Goal: Information Seeking & Learning: Learn about a topic

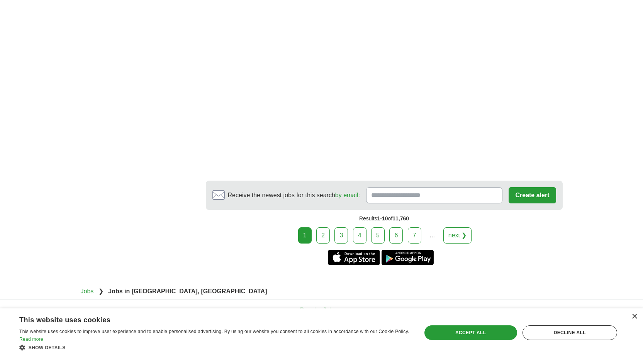
scroll to position [1428, 0]
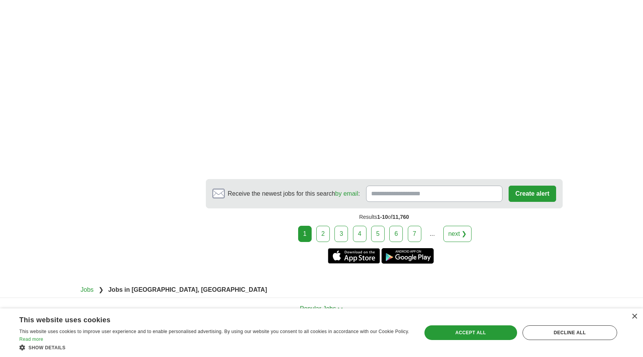
click at [321, 226] on link "2" at bounding box center [323, 234] width 14 height 16
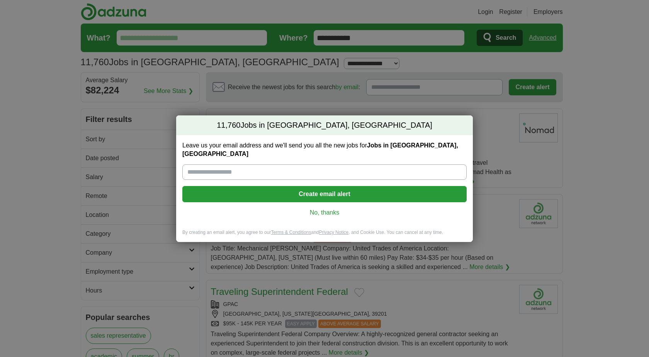
drag, startPoint x: 314, startPoint y: 207, endPoint x: 349, endPoint y: 194, distance: 37.4
click at [315, 208] on link "No, thanks" at bounding box center [324, 212] width 272 height 8
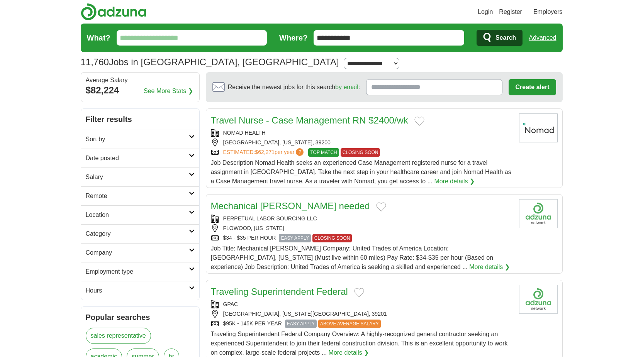
drag, startPoint x: 368, startPoint y: 41, endPoint x: 305, endPoint y: 28, distance: 65.0
click at [305, 28] on form "**********" at bounding box center [322, 38] width 482 height 29
type input "**********"
click at [476, 30] on button "Search" at bounding box center [499, 38] width 46 height 16
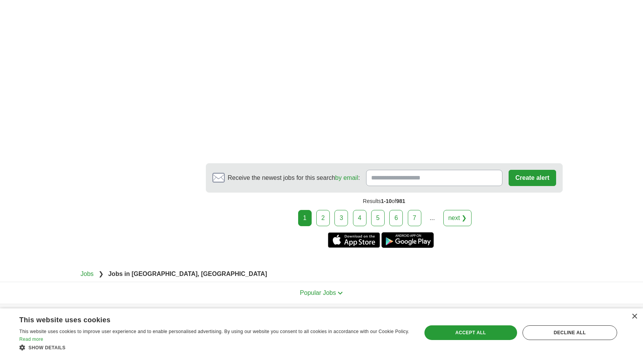
scroll to position [1333, 0]
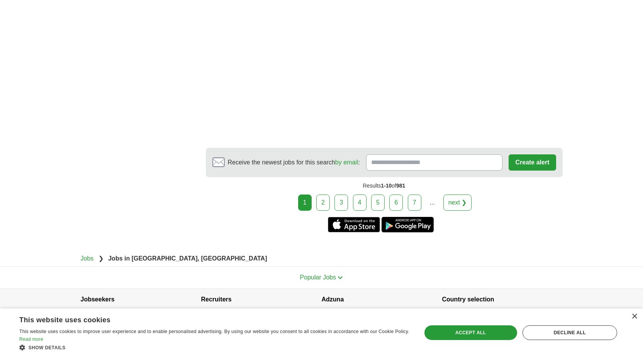
click at [322, 195] on link "2" at bounding box center [323, 203] width 14 height 16
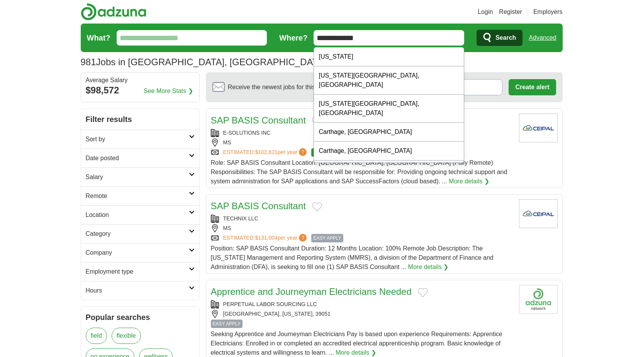
drag, startPoint x: 370, startPoint y: 38, endPoint x: 302, endPoint y: 31, distance: 68.7
click at [303, 30] on form "**********" at bounding box center [322, 38] width 482 height 29
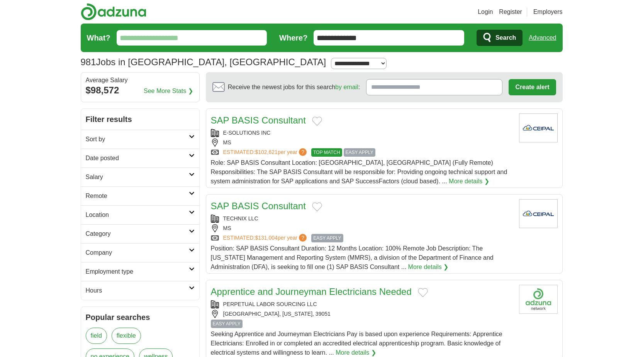
type input "**********"
click at [504, 36] on span "Search" at bounding box center [505, 37] width 20 height 15
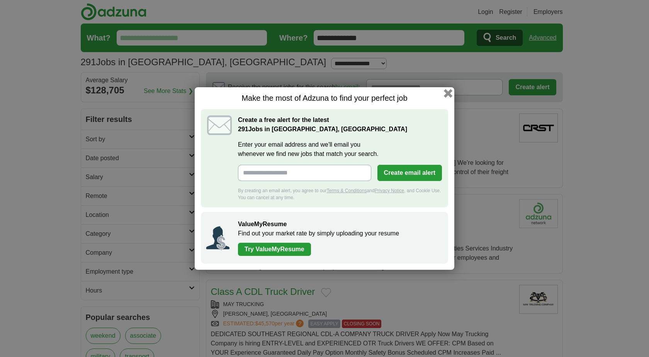
click at [450, 93] on button "button" at bounding box center [448, 93] width 8 height 8
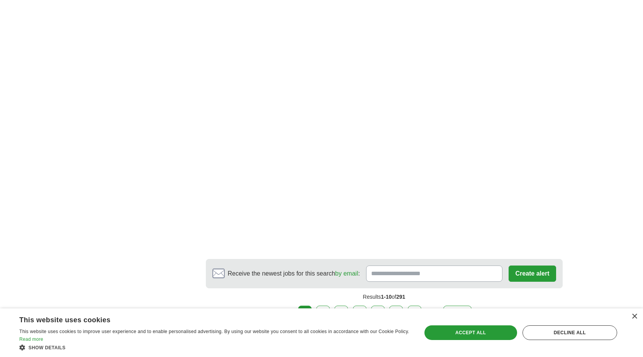
scroll to position [1158, 0]
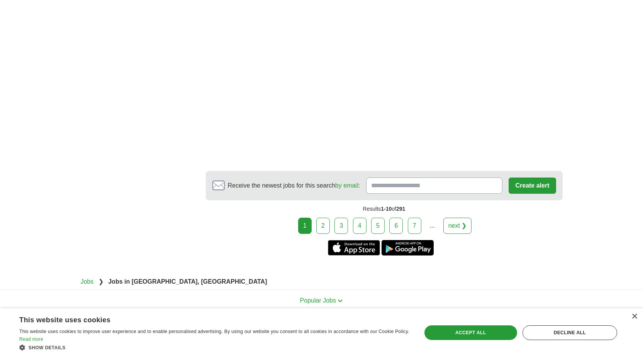
click at [324, 223] on link "2" at bounding box center [323, 226] width 14 height 16
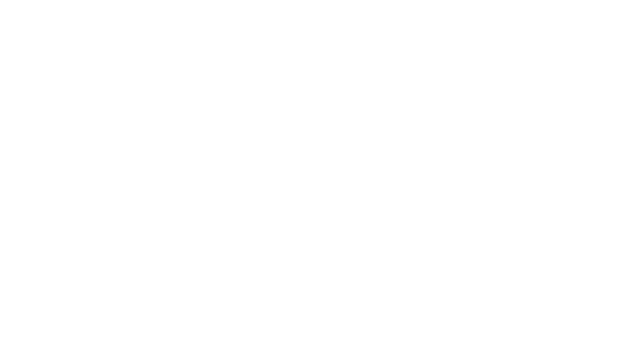
scroll to position [1313, 0]
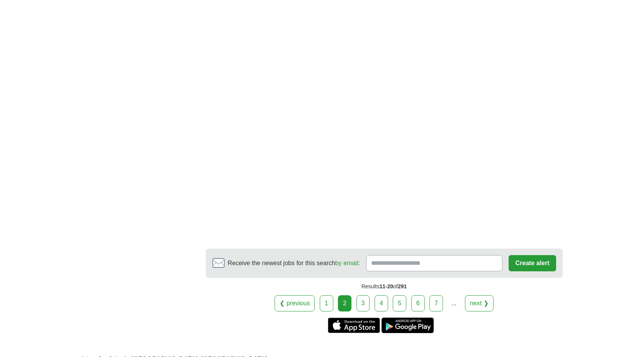
click at [362, 300] on link "3" at bounding box center [363, 303] width 14 height 16
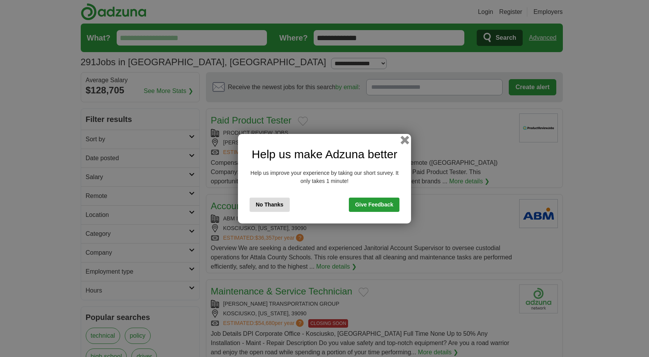
click at [404, 140] on button "button" at bounding box center [404, 140] width 8 height 8
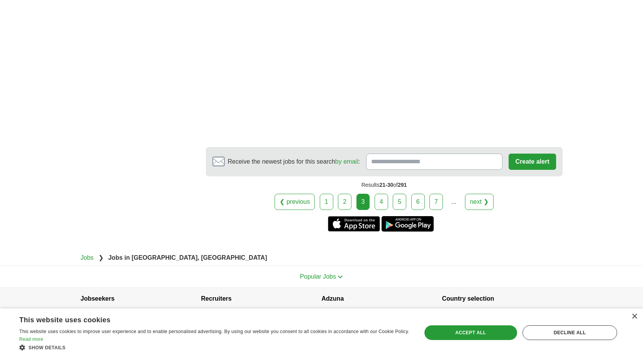
scroll to position [1320, 0]
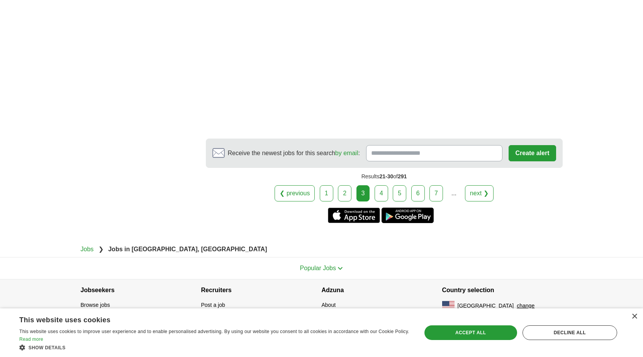
click at [375, 193] on link "4" at bounding box center [381, 193] width 14 height 16
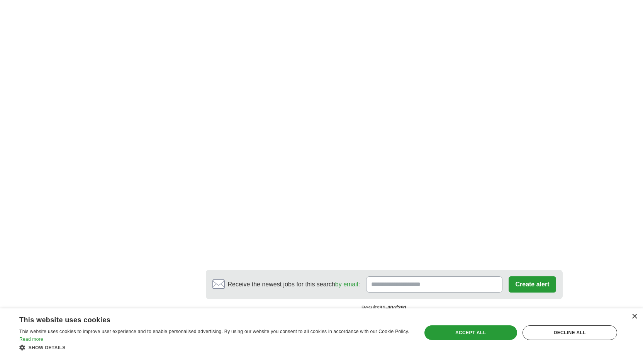
scroll to position [1428, 0]
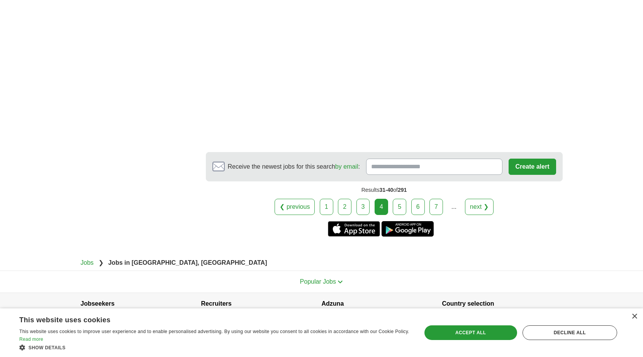
click at [398, 199] on link "5" at bounding box center [400, 207] width 14 height 16
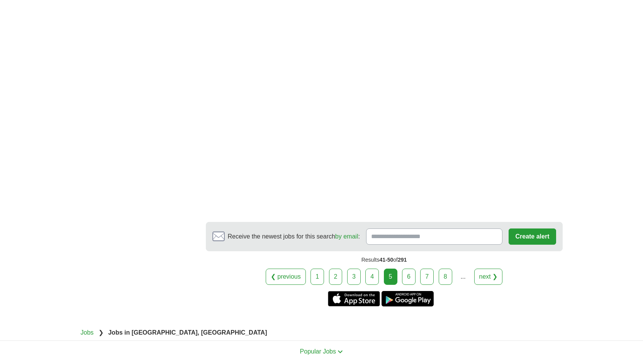
scroll to position [1368, 0]
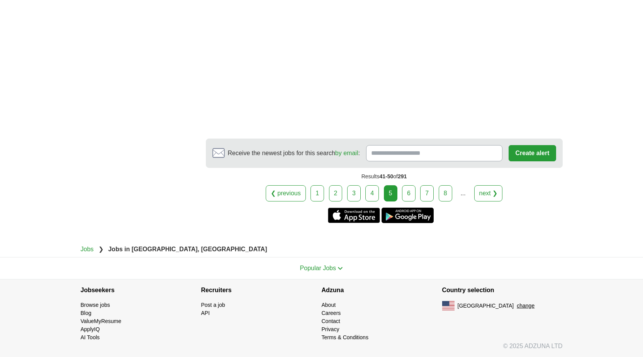
click at [407, 190] on link "6" at bounding box center [409, 193] width 14 height 16
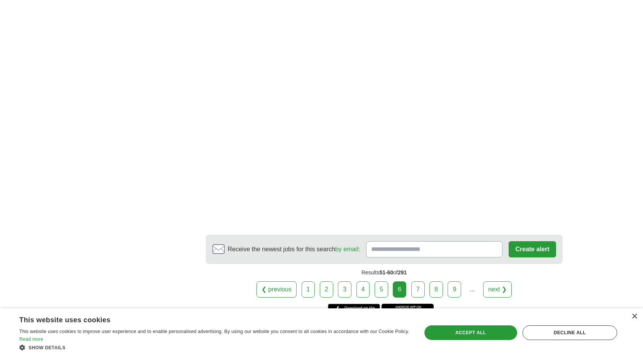
scroll to position [1443, 0]
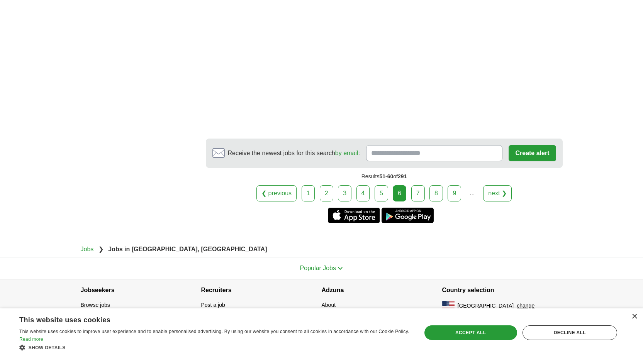
click at [412, 193] on link "7" at bounding box center [418, 193] width 14 height 16
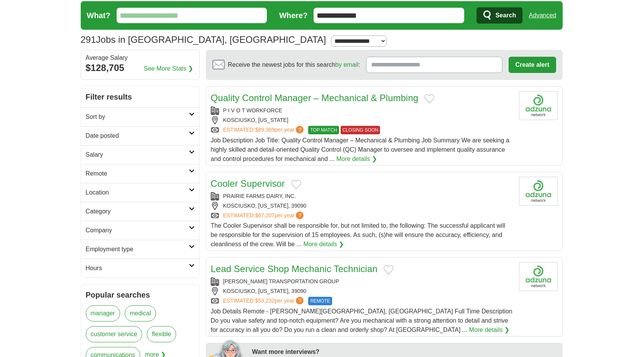
scroll to position [39, 0]
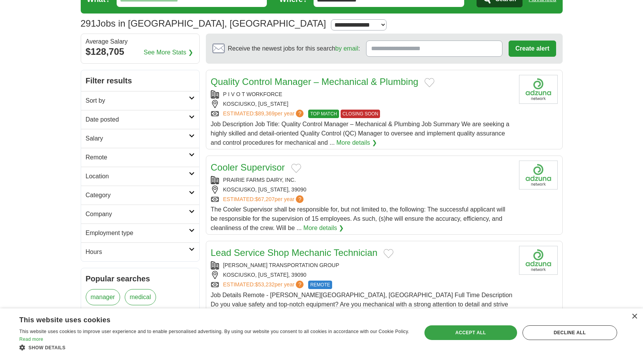
click at [493, 330] on div "Accept all" at bounding box center [470, 332] width 93 height 15
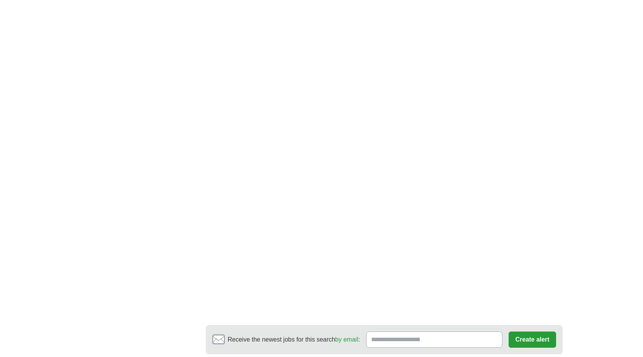
scroll to position [1267, 0]
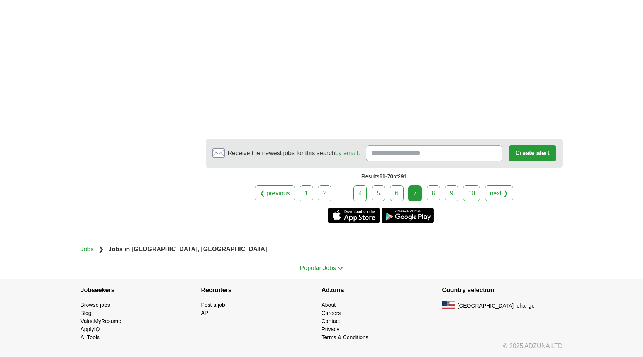
click at [434, 196] on link "8" at bounding box center [434, 193] width 14 height 16
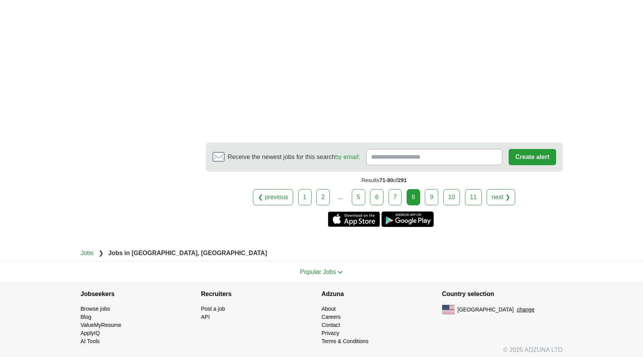
scroll to position [1441, 0]
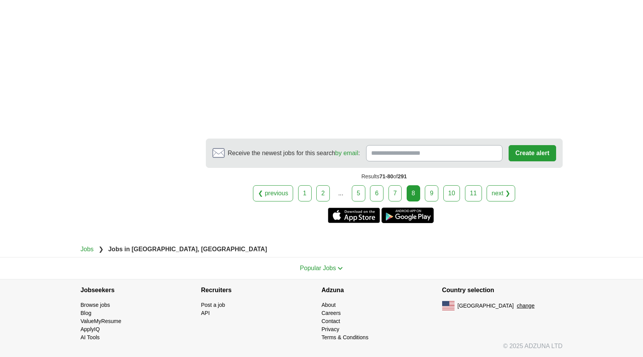
click at [436, 196] on link "9" at bounding box center [432, 193] width 14 height 16
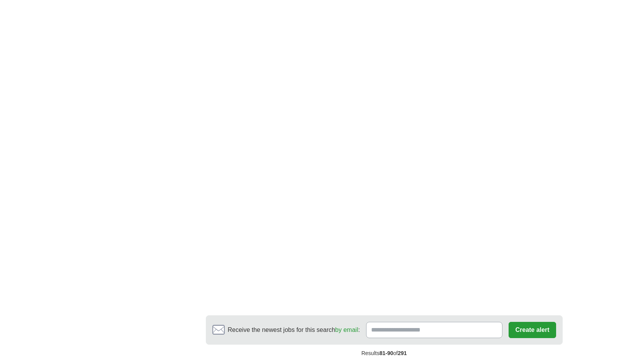
scroll to position [1408, 0]
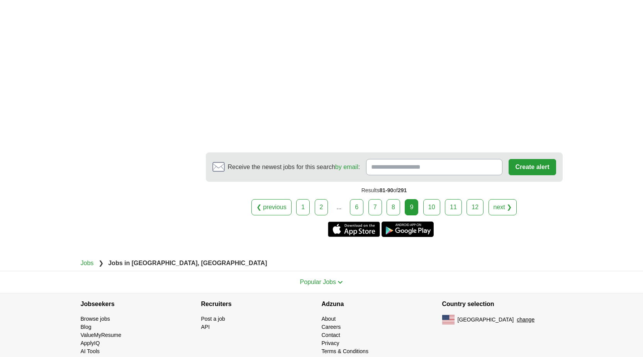
click at [434, 199] on link "10" at bounding box center [431, 207] width 17 height 16
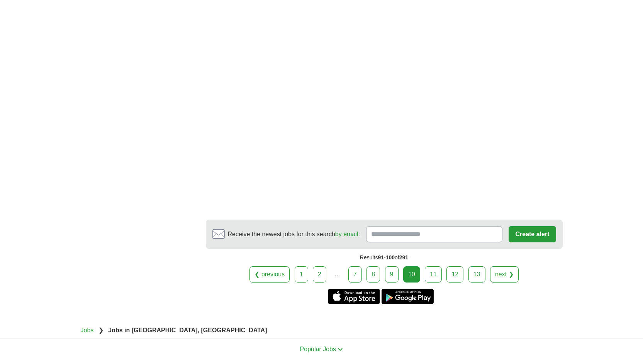
scroll to position [1468, 0]
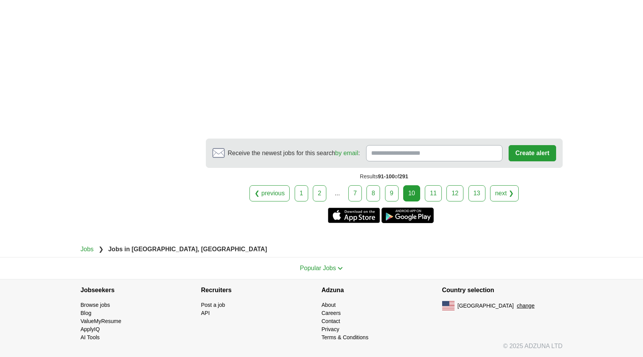
click at [436, 198] on link "11" at bounding box center [433, 193] width 17 height 16
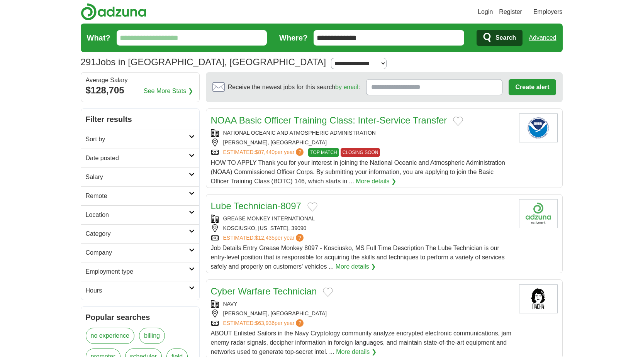
click at [344, 234] on div "ESTIMATED: $12,435 per year ?" at bounding box center [362, 238] width 302 height 8
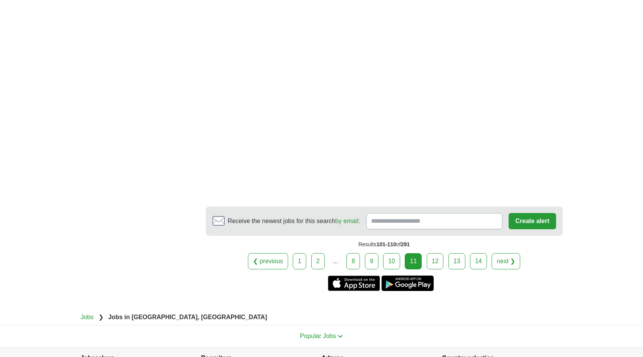
scroll to position [1413, 0]
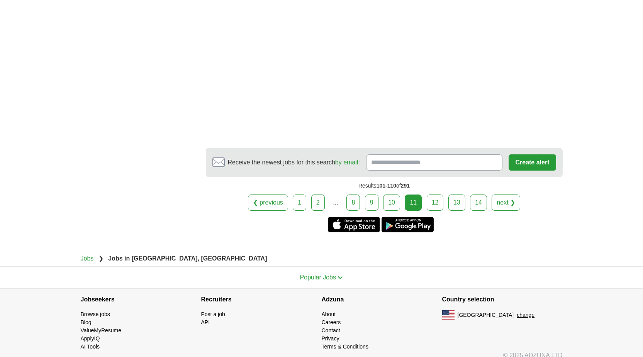
click at [439, 196] on link "12" at bounding box center [435, 203] width 17 height 16
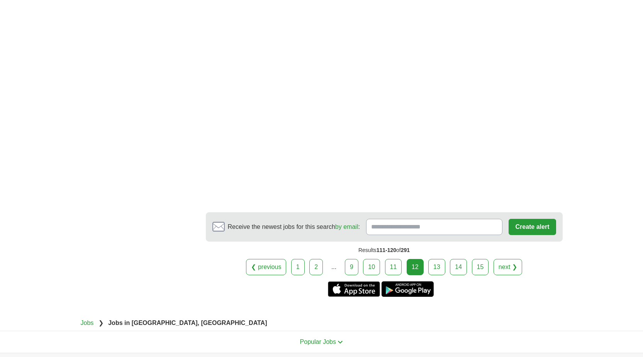
scroll to position [1439, 0]
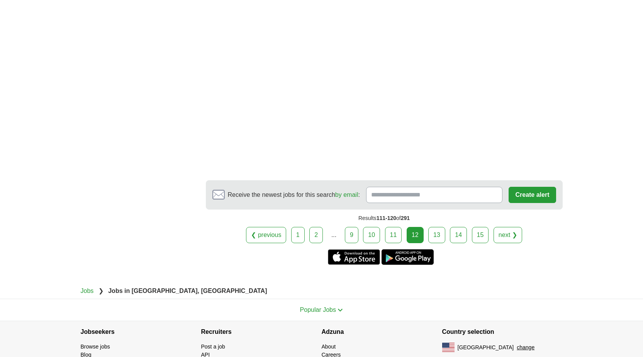
click at [434, 227] on link "13" at bounding box center [436, 235] width 17 height 16
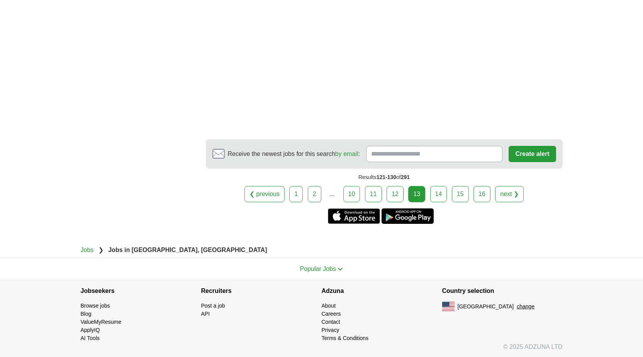
scroll to position [1171, 0]
click at [434, 197] on link "14" at bounding box center [438, 193] width 17 height 16
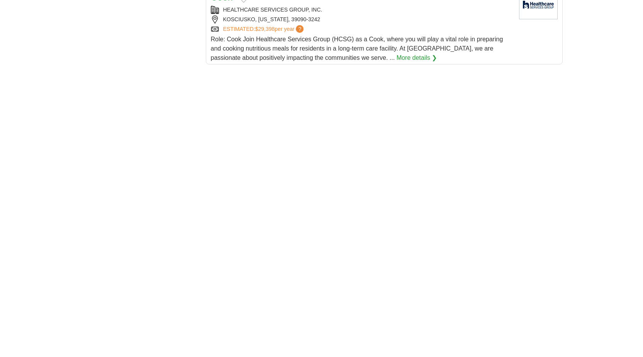
scroll to position [1274, 0]
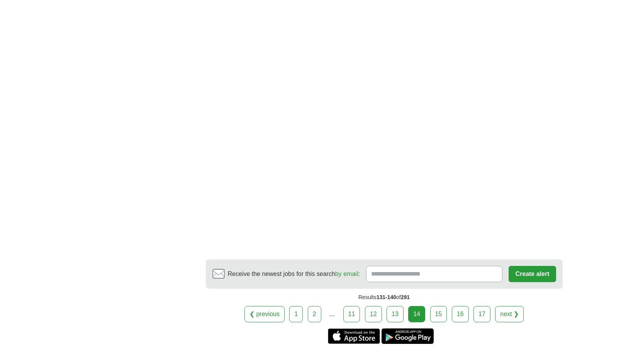
click at [440, 317] on link "15" at bounding box center [438, 314] width 17 height 16
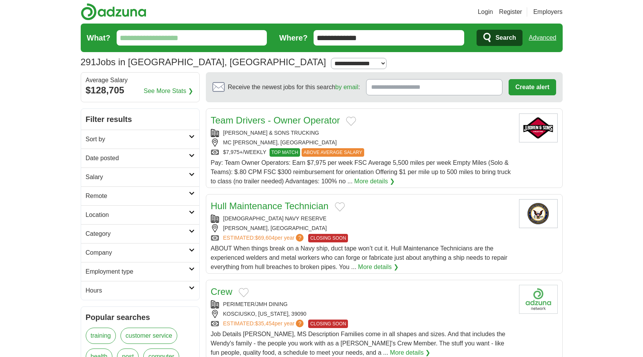
drag, startPoint x: 375, startPoint y: 35, endPoint x: 274, endPoint y: 33, distance: 100.8
click at [274, 32] on form "**********" at bounding box center [322, 38] width 482 height 29
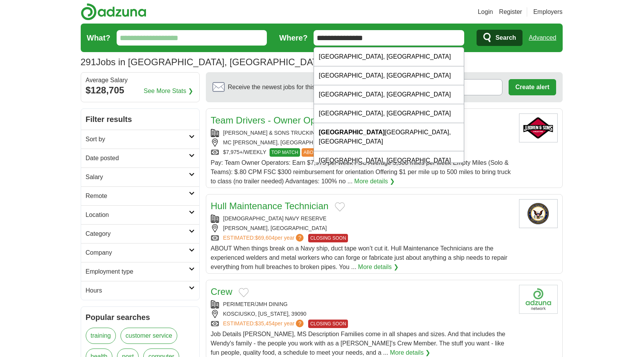
type input "**********"
click at [476, 30] on button "Search" at bounding box center [499, 38] width 46 height 16
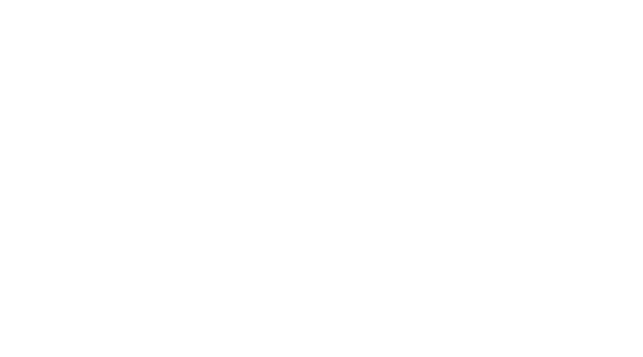
scroll to position [1467, 0]
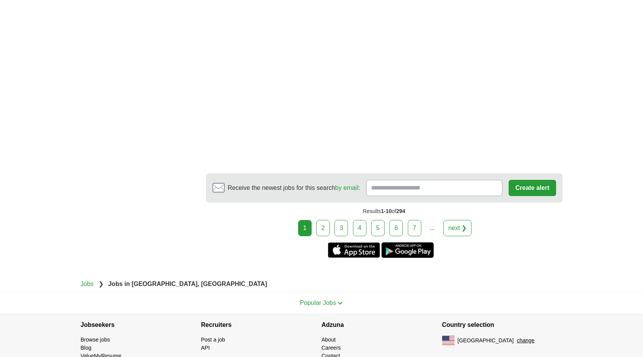
click at [330, 220] on link "2" at bounding box center [323, 228] width 14 height 16
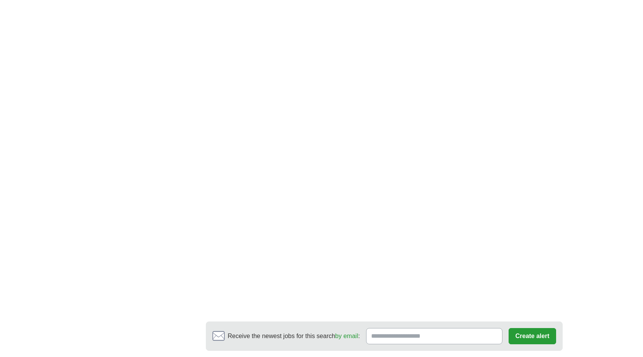
scroll to position [1275, 0]
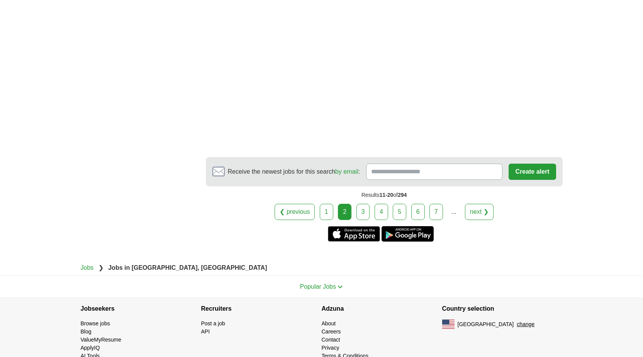
click at [361, 204] on link "3" at bounding box center [363, 212] width 14 height 16
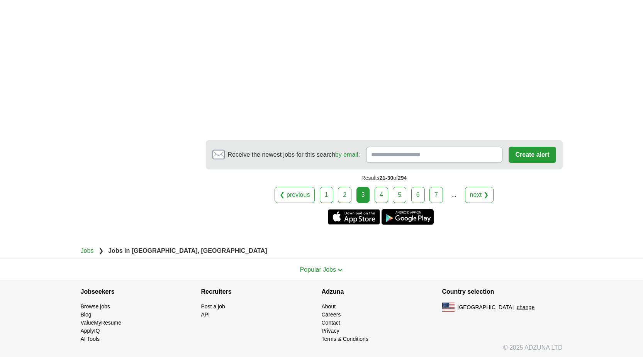
scroll to position [1317, 0]
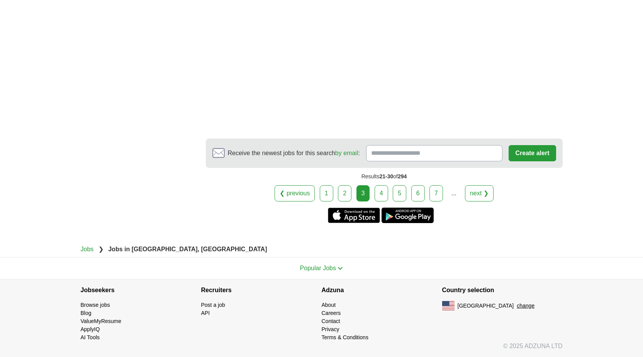
click at [384, 193] on link "4" at bounding box center [381, 193] width 14 height 16
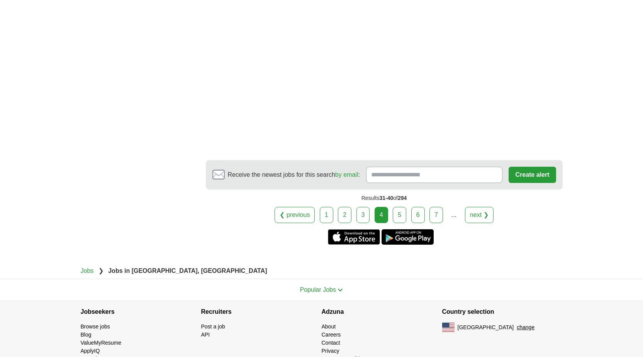
scroll to position [1362, 0]
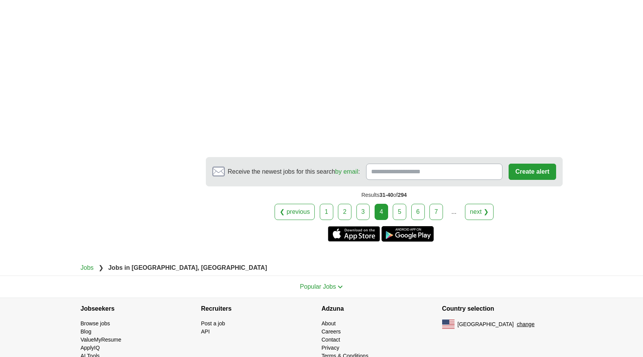
click at [401, 204] on link "5" at bounding box center [400, 212] width 14 height 16
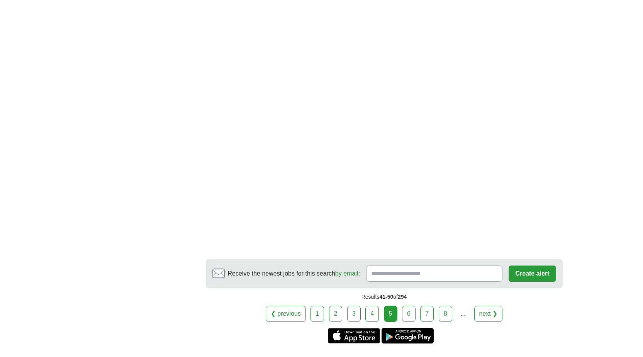
scroll to position [1457, 0]
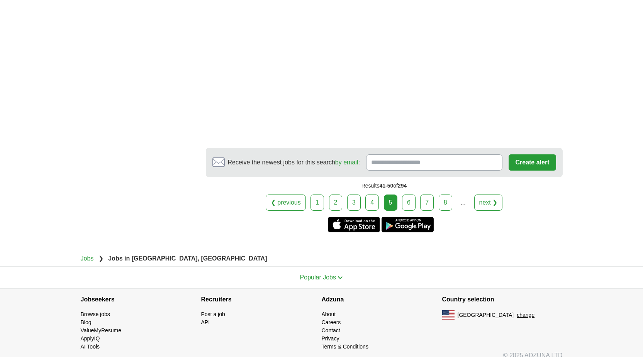
click at [409, 195] on link "6" at bounding box center [409, 203] width 14 height 16
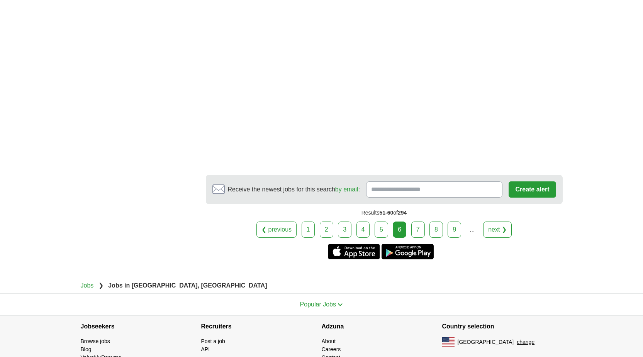
scroll to position [1297, 0]
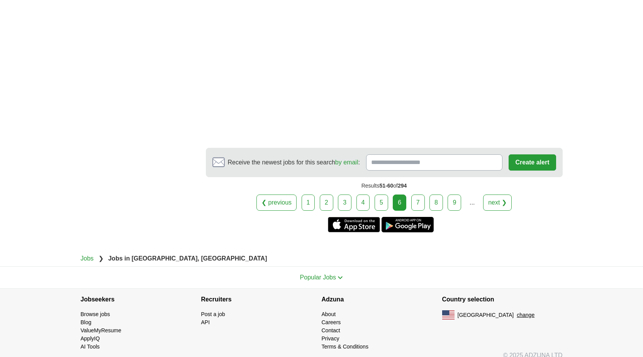
click at [417, 195] on link "7" at bounding box center [418, 203] width 14 height 16
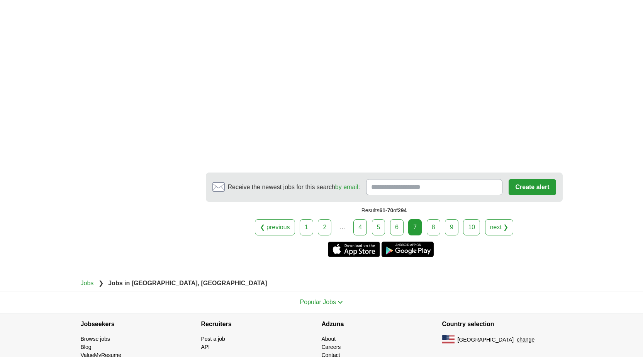
scroll to position [1302, 0]
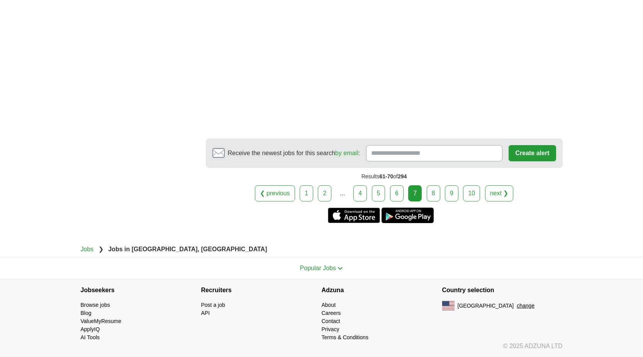
click at [435, 192] on link "8" at bounding box center [434, 193] width 14 height 16
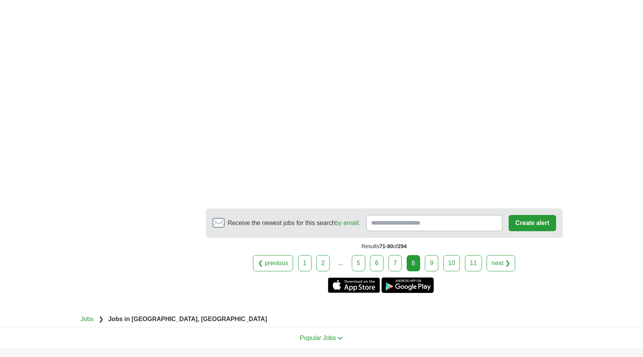
scroll to position [1284, 0]
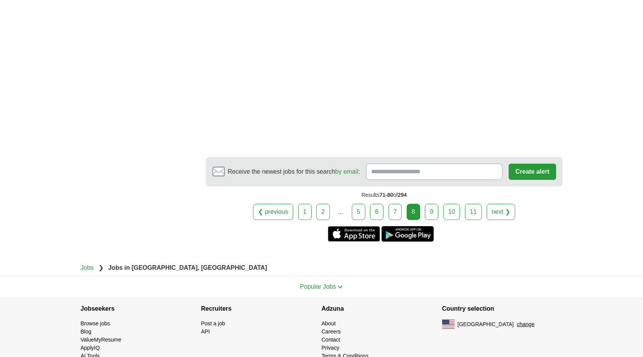
click at [430, 204] on link "9" at bounding box center [432, 212] width 14 height 16
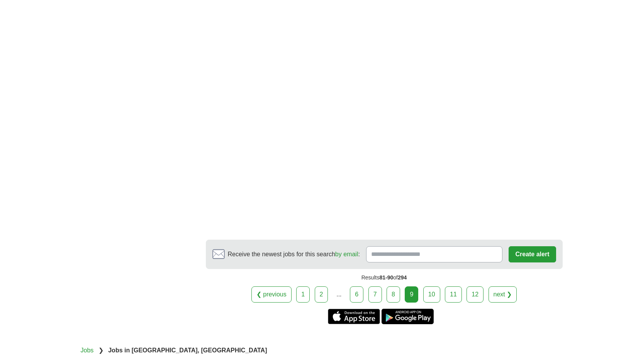
scroll to position [1361, 0]
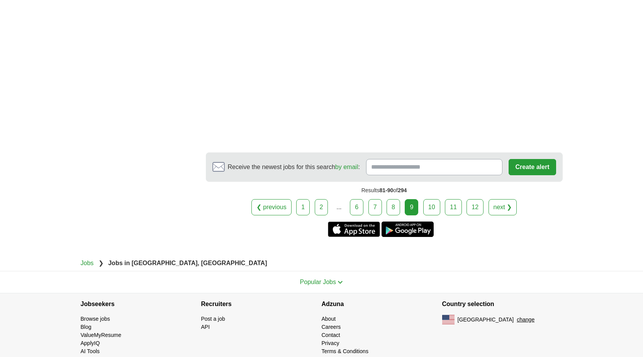
click at [432, 199] on link "10" at bounding box center [431, 207] width 17 height 16
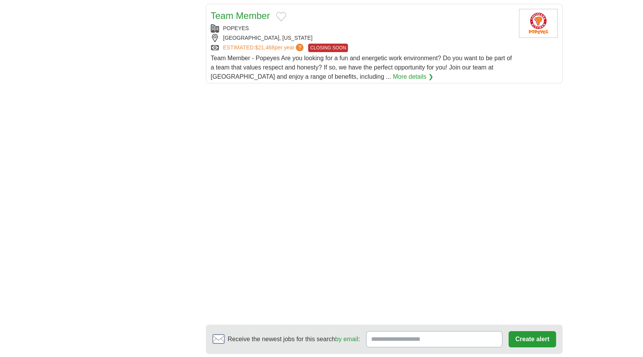
scroll to position [1120, 0]
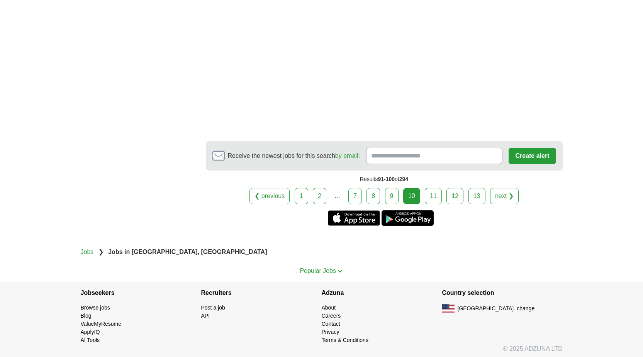
click at [432, 195] on link "11" at bounding box center [433, 196] width 17 height 16
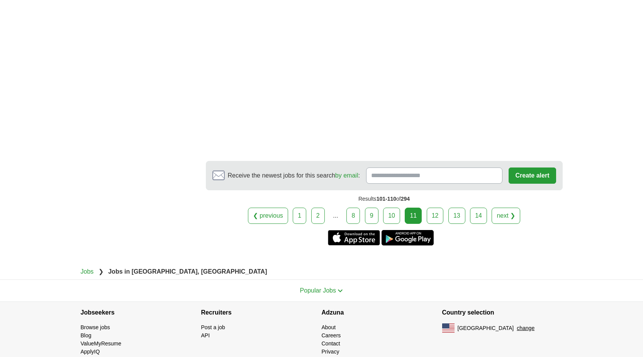
scroll to position [1233, 0]
